Goal: Unclear

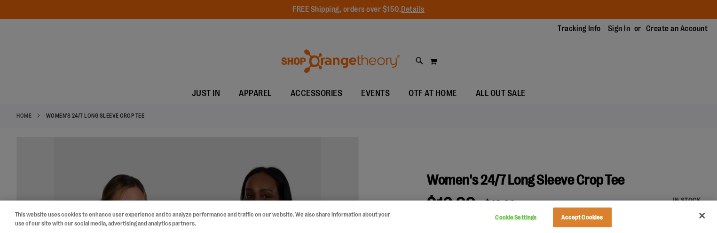
click at [597, 49] on div at bounding box center [358, 116] width 717 height 233
click at [597, 12] on div at bounding box center [358, 116] width 717 height 233
click at [597, 49] on div at bounding box center [358, 116] width 717 height 233
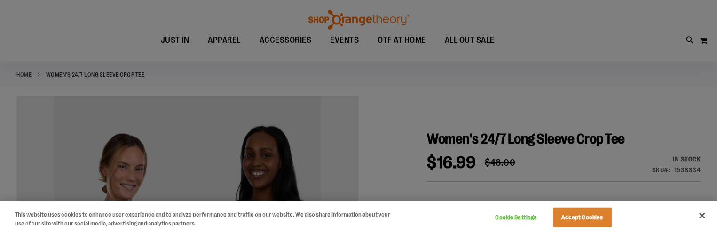
scroll to position [41, 0]
click at [598, 8] on div at bounding box center [358, 116] width 717 height 233
click at [597, 11] on div at bounding box center [358, 116] width 717 height 233
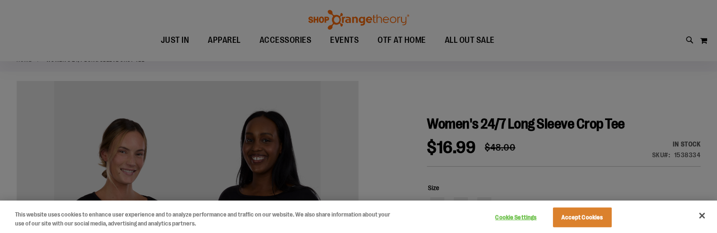
scroll to position [17, 0]
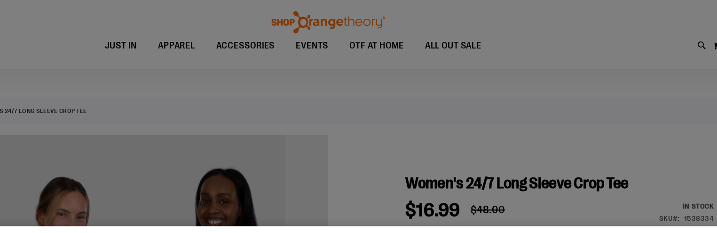
click at [598, 9] on div at bounding box center [358, 116] width 717 height 233
click at [597, 43] on div at bounding box center [358, 116] width 717 height 233
click at [597, 44] on div at bounding box center [358, 116] width 717 height 233
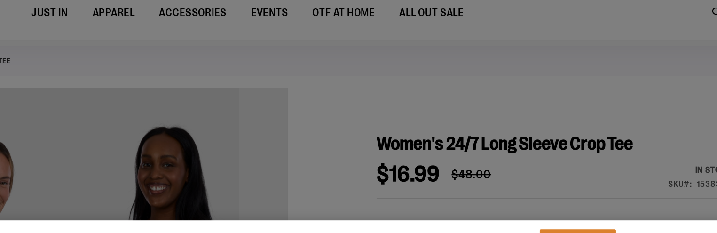
scroll to position [38, 0]
click at [597, 69] on div at bounding box center [358, 116] width 717 height 233
click at [597, 68] on div at bounding box center [358, 116] width 717 height 233
click at [597, 69] on div at bounding box center [358, 116] width 717 height 233
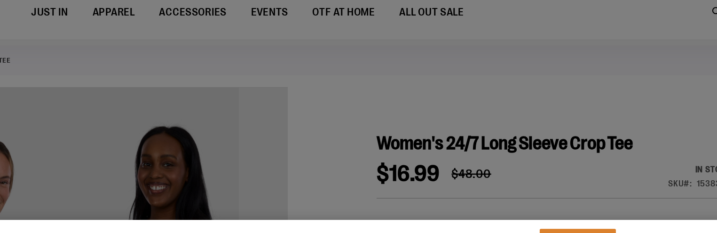
click at [597, 69] on div at bounding box center [358, 116] width 717 height 233
click at [597, 68] on div at bounding box center [358, 116] width 717 height 233
click at [597, 39] on div at bounding box center [358, 116] width 717 height 233
click at [597, 69] on div at bounding box center [358, 116] width 717 height 233
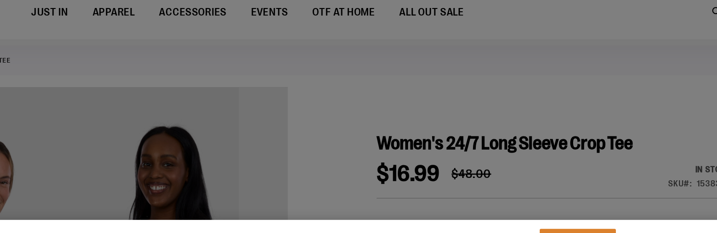
click at [597, 69] on div at bounding box center [358, 116] width 717 height 233
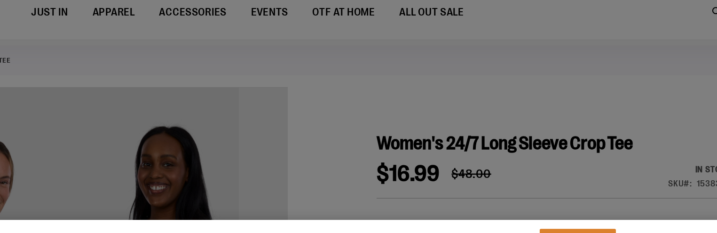
click at [597, 69] on div at bounding box center [358, 116] width 717 height 233
click at [597, 63] on div at bounding box center [358, 116] width 717 height 233
click at [597, 62] on div at bounding box center [358, 116] width 717 height 233
click at [597, 69] on div at bounding box center [358, 116] width 717 height 233
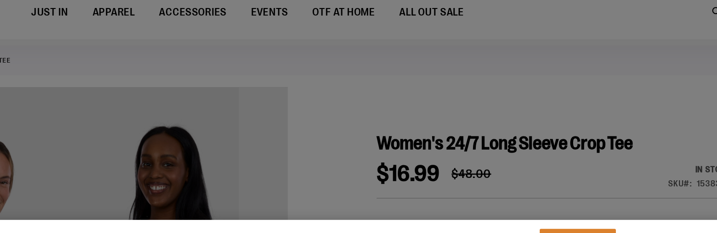
click at [597, 69] on div at bounding box center [358, 116] width 717 height 233
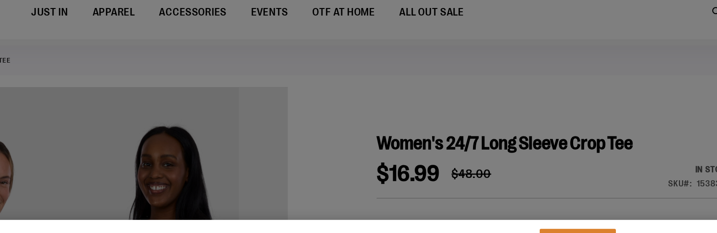
click at [597, 69] on div at bounding box center [358, 116] width 717 height 233
click at [597, 68] on div at bounding box center [358, 116] width 717 height 233
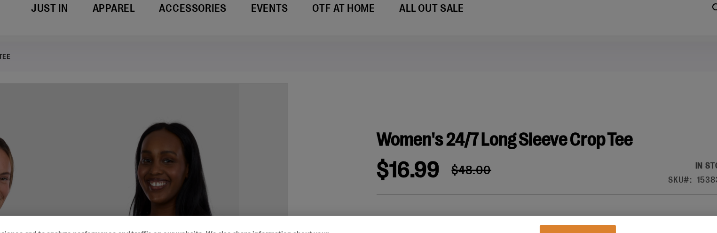
click at [597, 72] on div at bounding box center [358, 116] width 717 height 233
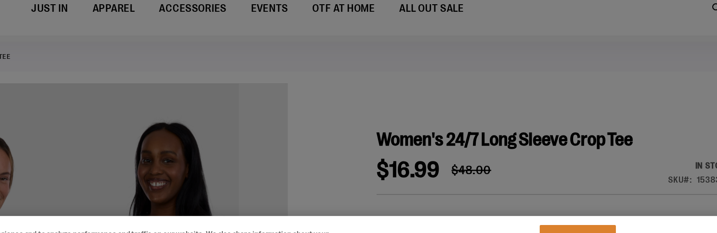
click at [597, 72] on div at bounding box center [358, 116] width 717 height 233
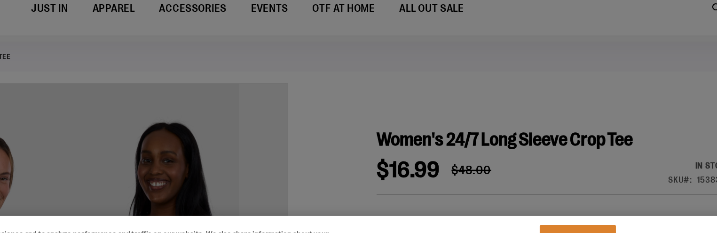
click at [597, 72] on div at bounding box center [358, 116] width 717 height 233
click at [596, 72] on div at bounding box center [358, 116] width 717 height 233
click at [597, 72] on div at bounding box center [358, 116] width 717 height 233
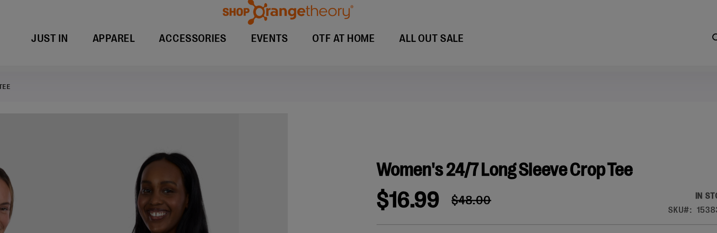
scroll to position [2, 0]
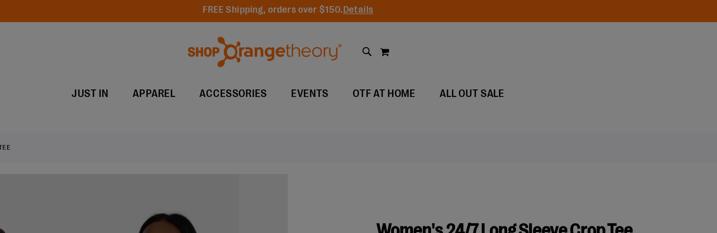
click at [597, 38] on div at bounding box center [358, 116] width 717 height 233
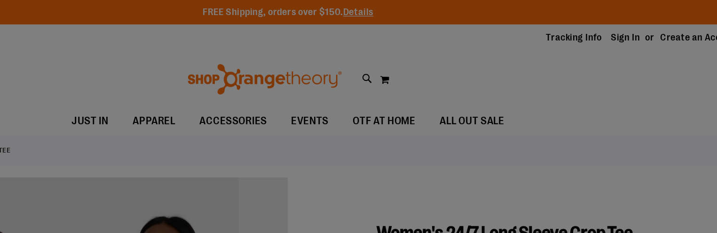
click at [597, 38] on div at bounding box center [358, 116] width 717 height 233
click at [597, 8] on div at bounding box center [358, 116] width 717 height 233
click at [597, 38] on div at bounding box center [358, 116] width 717 height 233
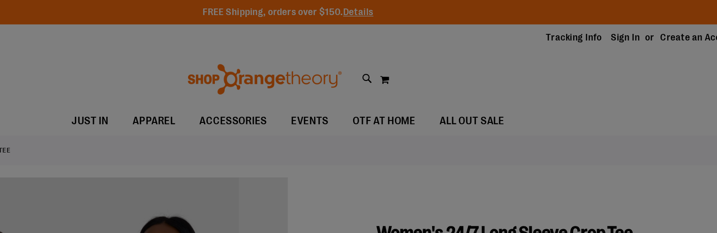
click at [597, 32] on div at bounding box center [358, 116] width 717 height 233
click at [597, 38] on div at bounding box center [358, 116] width 717 height 233
click at [597, 37] on div at bounding box center [358, 116] width 717 height 233
click at [597, 38] on div at bounding box center [358, 116] width 717 height 233
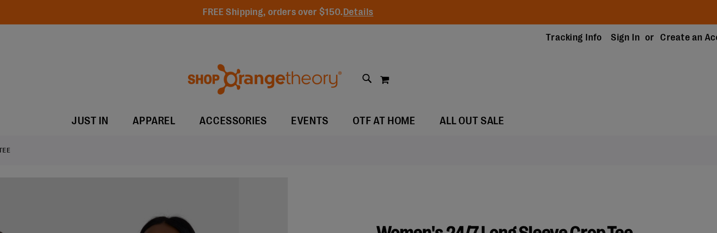
click at [597, 38] on div at bounding box center [358, 116] width 717 height 233
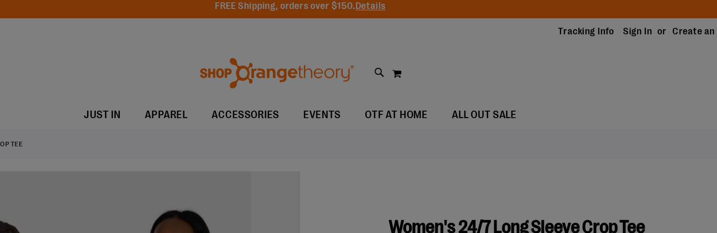
click at [587, 43] on div at bounding box center [358, 116] width 717 height 233
click at [570, 23] on div at bounding box center [358, 116] width 717 height 233
click at [587, 43] on div at bounding box center [358, 116] width 717 height 233
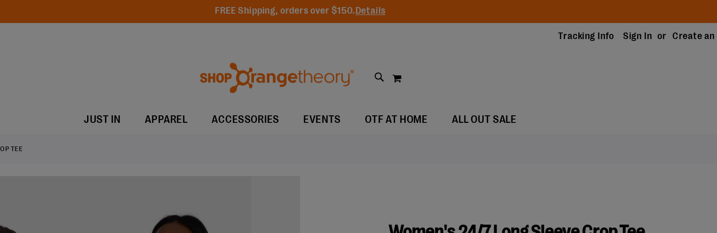
click at [587, 39] on div at bounding box center [358, 116] width 717 height 233
click at [570, 12] on div at bounding box center [358, 116] width 717 height 233
click at [587, 39] on div at bounding box center [358, 116] width 717 height 233
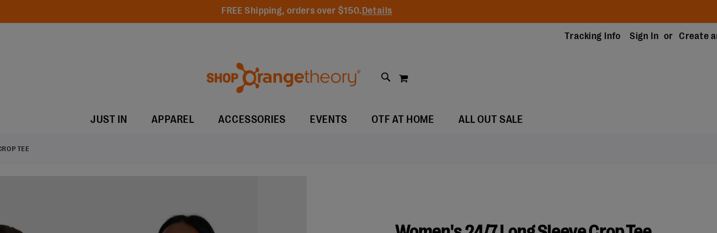
scroll to position [4, 0]
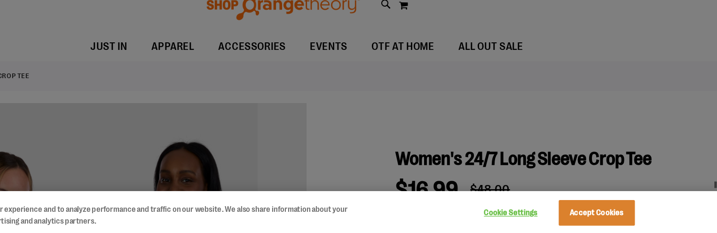
click at [581, 91] on div at bounding box center [358, 116] width 717 height 233
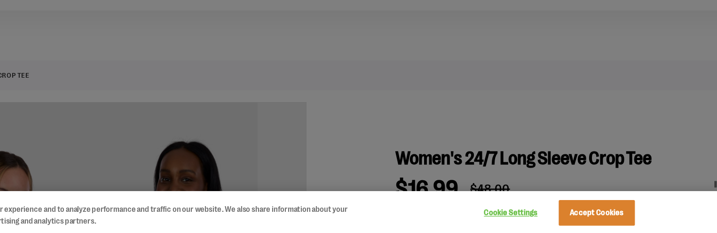
click at [582, 91] on div at bounding box center [358, 116] width 717 height 233
click at [581, 91] on div at bounding box center [358, 116] width 717 height 233
click at [565, 68] on div at bounding box center [358, 116] width 717 height 233
click at [581, 91] on div at bounding box center [358, 116] width 717 height 233
click at [582, 91] on div at bounding box center [358, 116] width 717 height 233
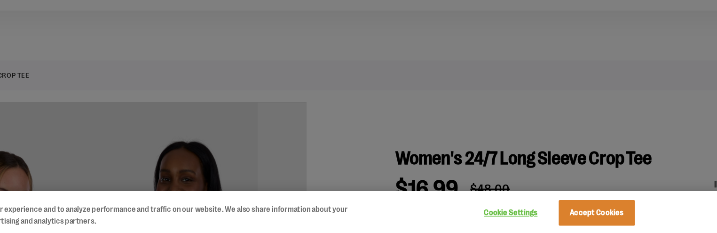
click at [582, 91] on div at bounding box center [358, 116] width 717 height 233
click at [581, 91] on div at bounding box center [358, 116] width 717 height 233
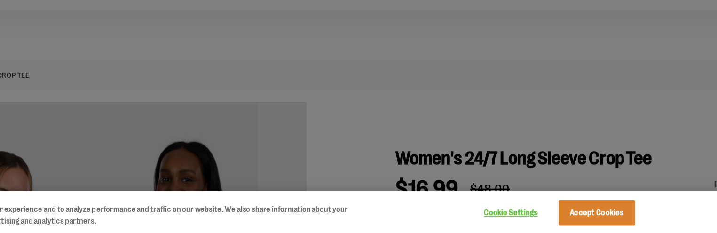
click at [581, 91] on div at bounding box center [358, 116] width 717 height 233
click at [582, 91] on div at bounding box center [358, 116] width 717 height 233
click at [581, 91] on div at bounding box center [358, 116] width 717 height 233
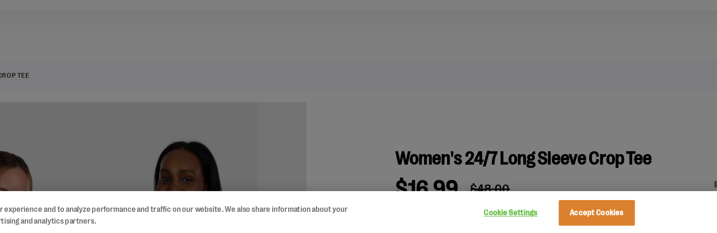
click at [582, 91] on div at bounding box center [358, 116] width 717 height 233
click at [581, 84] on div at bounding box center [358, 116] width 717 height 233
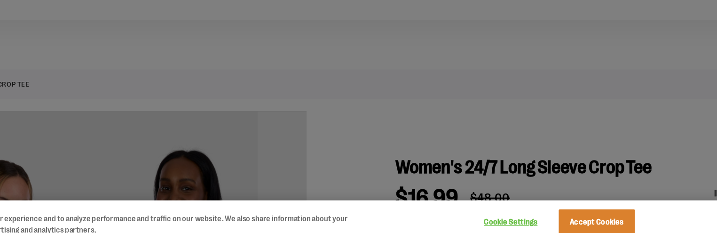
click at [582, 78] on div at bounding box center [358, 116] width 717 height 233
click at [582, 83] on div at bounding box center [358, 116] width 717 height 233
click at [582, 84] on div at bounding box center [358, 116] width 717 height 233
click at [581, 84] on div at bounding box center [358, 116] width 717 height 233
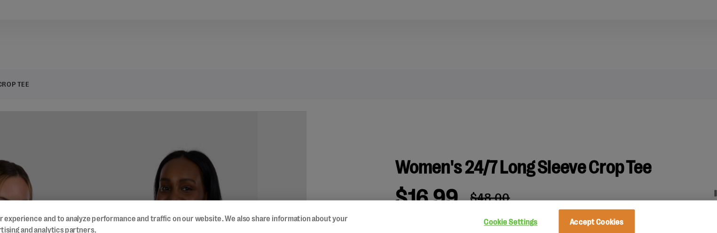
click at [582, 84] on div at bounding box center [358, 116] width 717 height 233
click at [581, 84] on div at bounding box center [358, 116] width 717 height 233
click at [582, 84] on div at bounding box center [358, 116] width 717 height 233
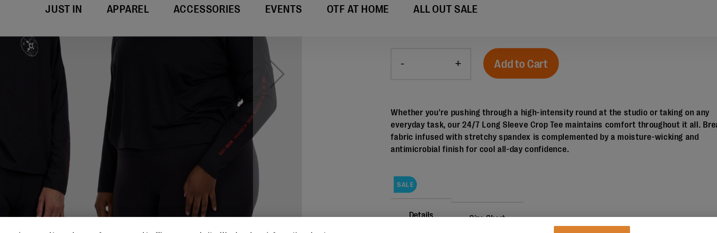
click at [585, 71] on div at bounding box center [358, 116] width 717 height 233
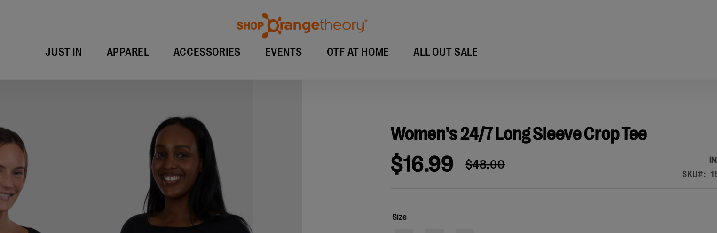
scroll to position [15, 0]
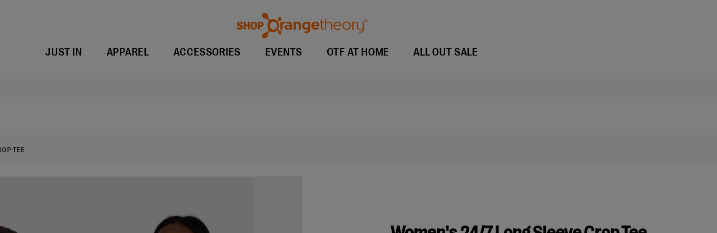
click at [586, 38] on div at bounding box center [358, 116] width 717 height 233
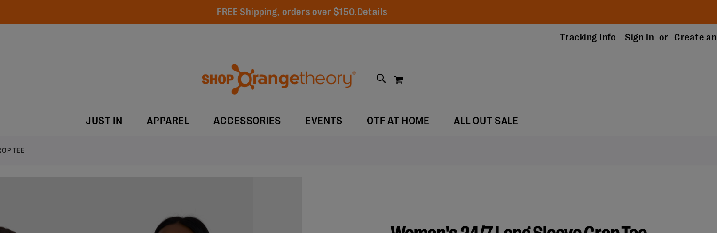
click at [586, 38] on div at bounding box center [358, 116] width 717 height 233
click at [585, 38] on div at bounding box center [358, 116] width 717 height 233
click at [586, 38] on div at bounding box center [358, 116] width 717 height 233
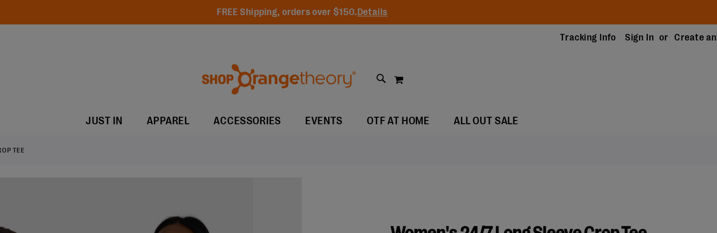
click at [586, 38] on div at bounding box center [358, 116] width 717 height 233
click at [585, 38] on div at bounding box center [358, 116] width 717 height 233
click at [586, 38] on div at bounding box center [358, 116] width 717 height 233
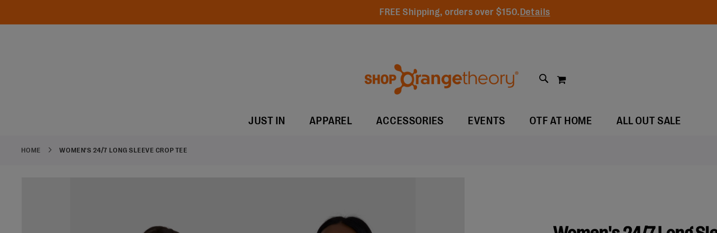
click at [443, 15] on div at bounding box center [358, 116] width 717 height 233
click at [460, 38] on div at bounding box center [358, 116] width 717 height 233
click at [461, 38] on div at bounding box center [358, 116] width 717 height 233
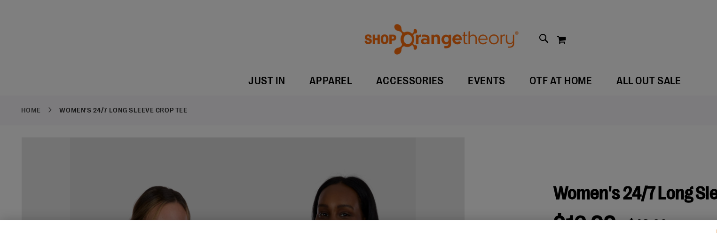
click at [460, 68] on div at bounding box center [358, 116] width 717 height 233
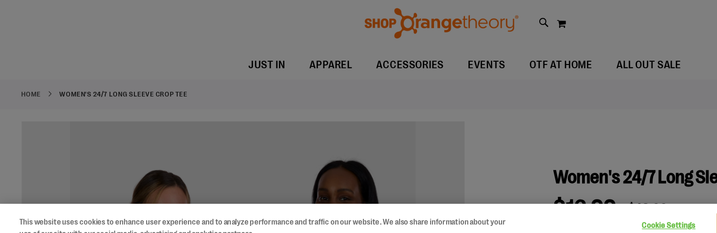
click at [460, 81] on div at bounding box center [358, 116] width 717 height 233
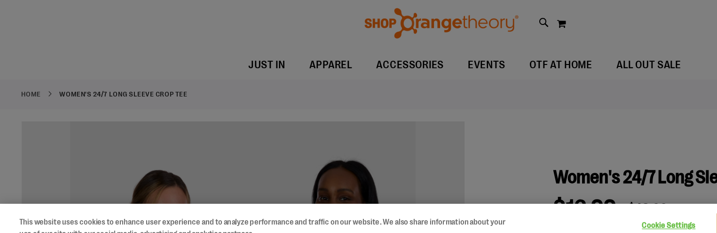
click at [460, 81] on div at bounding box center [358, 116] width 717 height 233
click at [465, 67] on div at bounding box center [358, 116] width 717 height 233
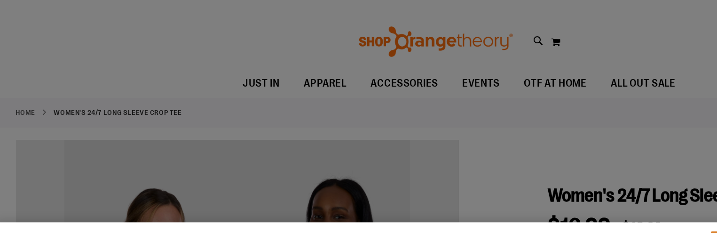
click at [465, 66] on div at bounding box center [358, 116] width 717 height 233
click at [465, 67] on div at bounding box center [358, 116] width 717 height 233
click at [464, 66] on div at bounding box center [358, 116] width 717 height 233
click at [465, 67] on div at bounding box center [358, 116] width 717 height 233
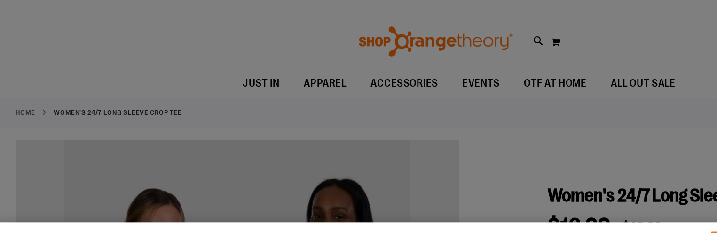
click at [447, 40] on div at bounding box center [358, 116] width 717 height 233
click at [464, 67] on div at bounding box center [358, 116] width 717 height 233
click at [465, 66] on div at bounding box center [358, 116] width 717 height 233
click at [465, 67] on div at bounding box center [358, 116] width 717 height 233
click at [465, 66] on div at bounding box center [358, 116] width 717 height 233
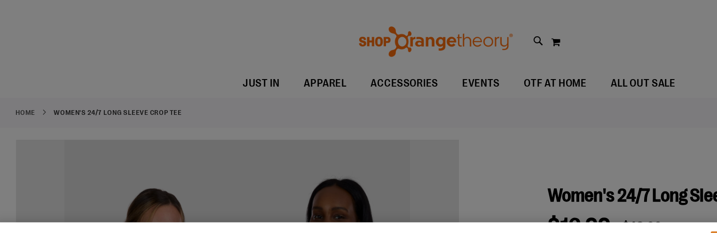
click at [465, 66] on div at bounding box center [358, 116] width 717 height 233
click at [465, 67] on div at bounding box center [358, 116] width 717 height 233
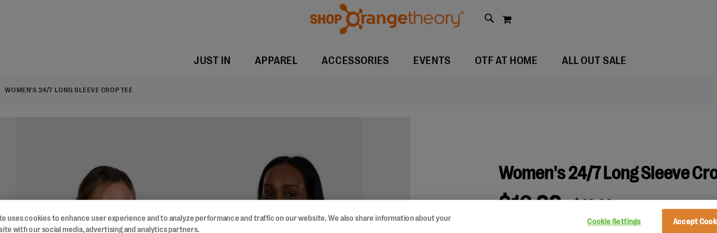
click at [495, 79] on div at bounding box center [358, 116] width 717 height 233
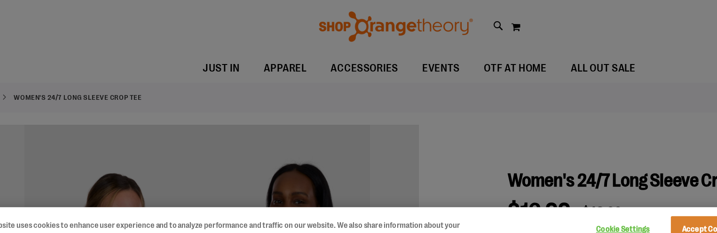
click at [495, 79] on div at bounding box center [358, 116] width 717 height 233
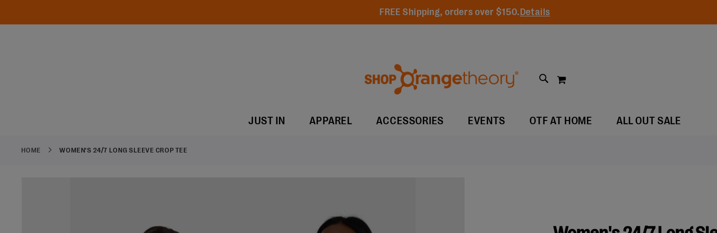
click at [460, 38] on div at bounding box center [358, 116] width 717 height 233
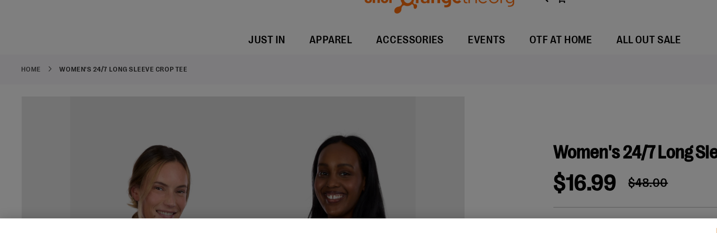
click at [461, 71] on div at bounding box center [358, 116] width 717 height 233
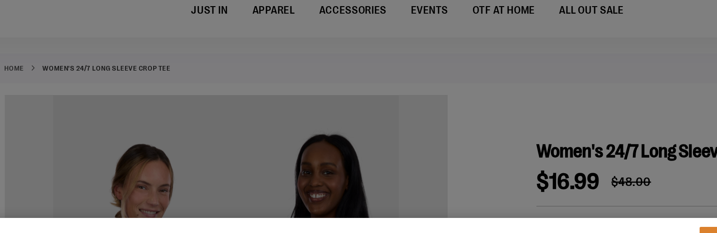
click at [473, 70] on div at bounding box center [358, 116] width 717 height 233
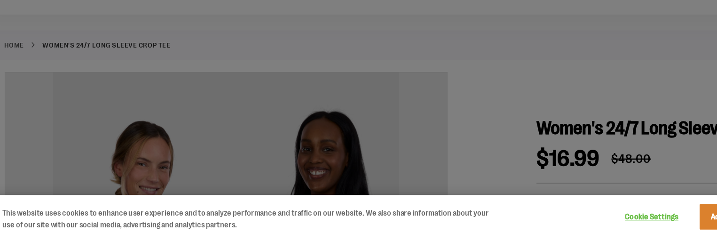
click at [456, 64] on div at bounding box center [358, 116] width 717 height 233
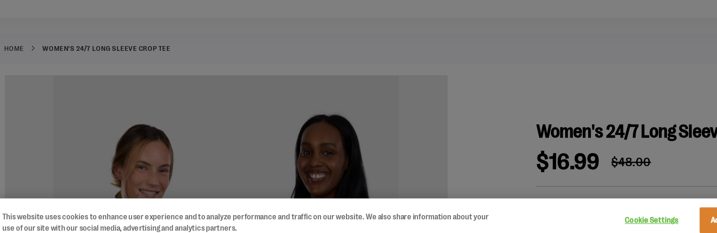
scroll to position [37, 0]
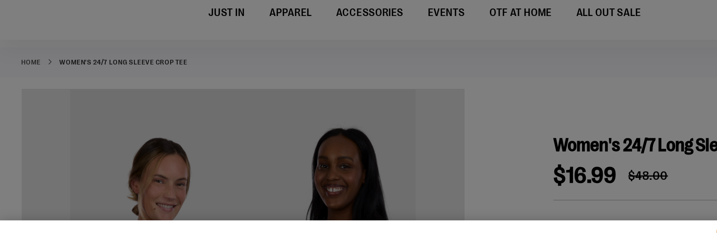
click at [460, 68] on div at bounding box center [358, 116] width 717 height 233
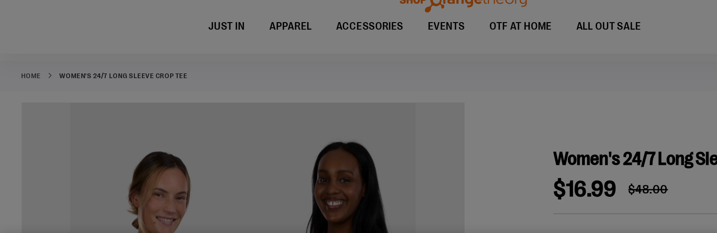
click at [460, 58] on div at bounding box center [358, 116] width 717 height 233
click at [461, 57] on div at bounding box center [358, 116] width 717 height 233
click at [460, 57] on div at bounding box center [358, 116] width 717 height 233
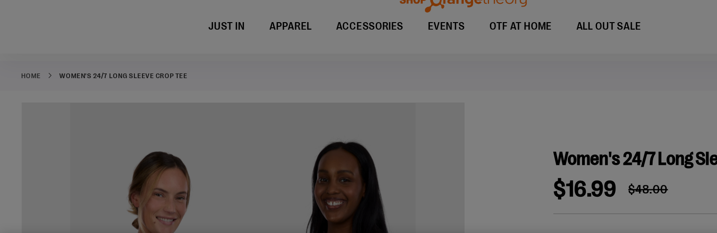
click at [460, 58] on div at bounding box center [358, 116] width 717 height 233
click at [443, 33] on div at bounding box center [358, 116] width 717 height 233
click at [460, 58] on div at bounding box center [358, 116] width 717 height 233
click at [443, 30] on div at bounding box center [358, 116] width 717 height 233
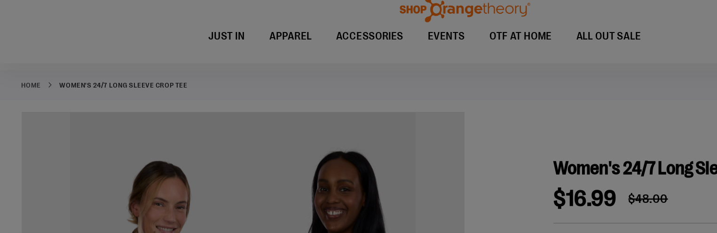
click at [443, 35] on div at bounding box center [358, 116] width 717 height 233
click at [443, 19] on div at bounding box center [358, 116] width 717 height 233
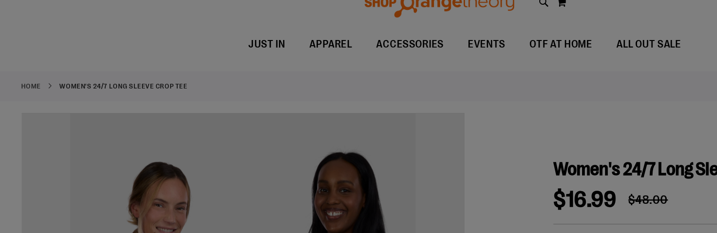
click at [443, 25] on div at bounding box center [358, 116] width 717 height 233
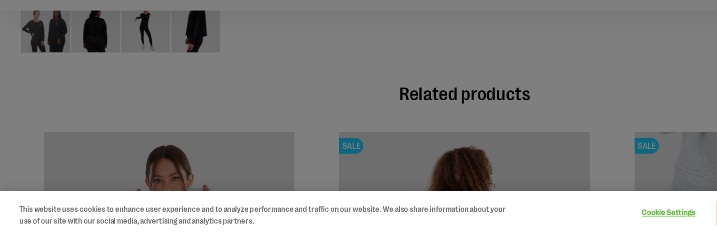
scroll to position [426, 0]
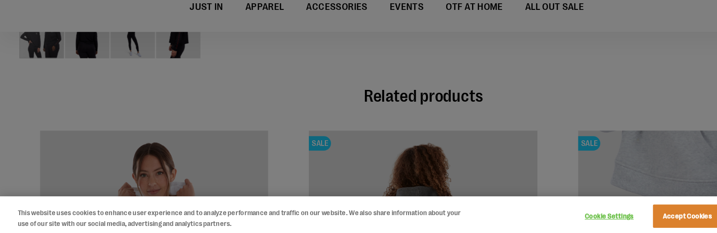
click at [486, 66] on div at bounding box center [358, 116] width 717 height 233
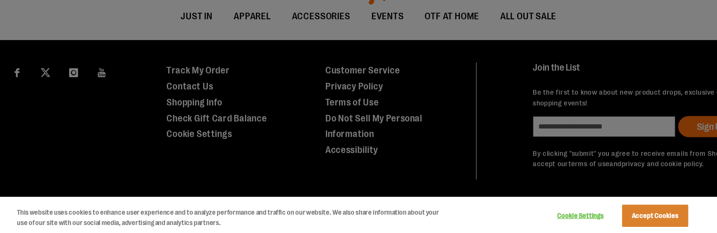
click at [510, 57] on div at bounding box center [358, 116] width 717 height 233
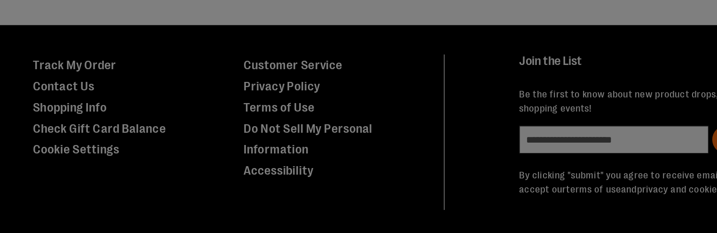
click at [510, 90] on div at bounding box center [358, 116] width 717 height 233
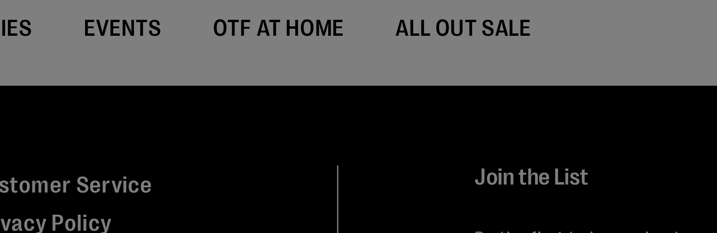
click at [510, 82] on div at bounding box center [358, 116] width 717 height 233
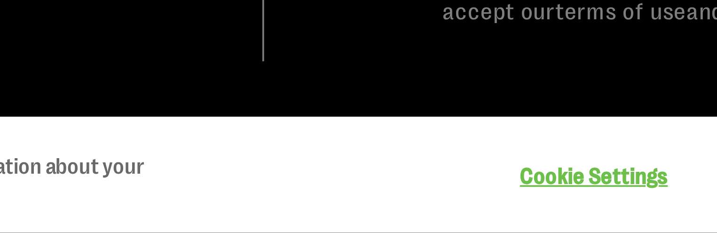
scroll to position [800, 0]
